Goal: Check status: Check status

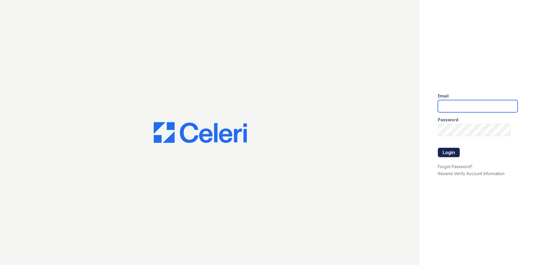
type input "arrivenorthbethesda@trinity-pm.com"
click at [452, 153] on button "Login" at bounding box center [449, 152] width 22 height 9
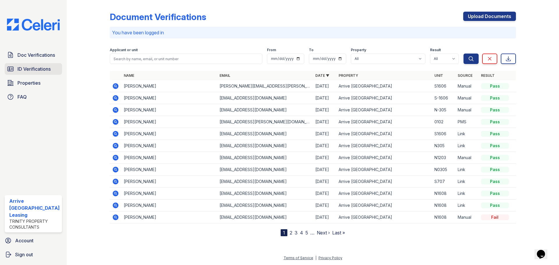
click at [18, 68] on span "ID Verifications" at bounding box center [33, 69] width 33 height 7
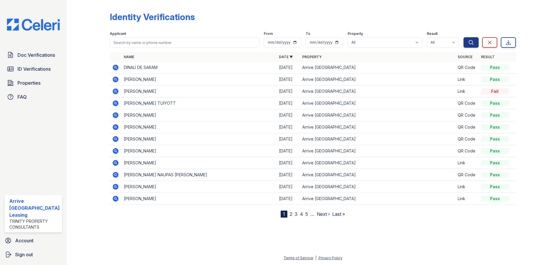
click at [116, 161] on icon at bounding box center [116, 163] width 6 height 6
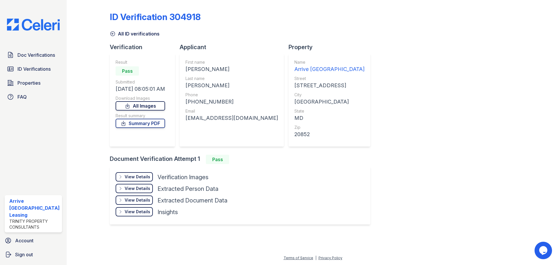
click at [140, 108] on link "All Images" at bounding box center [141, 105] width 50 height 9
